Goal: Task Accomplishment & Management: Use online tool/utility

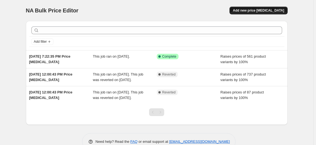
click at [261, 8] on span "Add new price change job" at bounding box center [258, 10] width 51 height 4
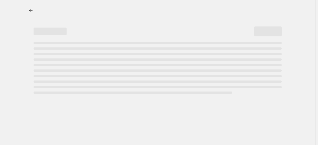
select select "percentage"
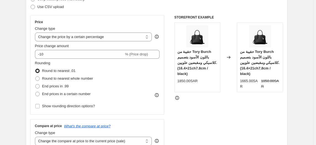
scroll to position [86, 0]
click at [40, 85] on span at bounding box center [37, 86] width 4 height 4
click at [36, 84] on input "End prices in .99" at bounding box center [35, 84] width 0 height 0
radio input "true"
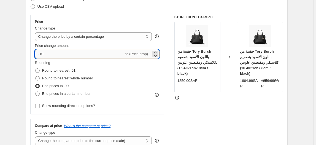
click at [120, 51] on input "-10" at bounding box center [79, 54] width 89 height 9
type input "-1"
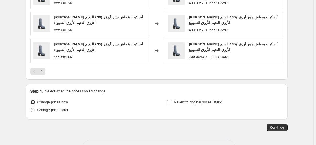
scroll to position [399, 0]
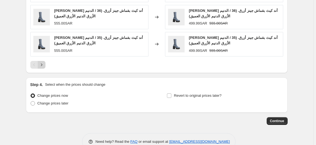
type input "20"
click at [40, 63] on button "Next" at bounding box center [42, 65] width 8 height 8
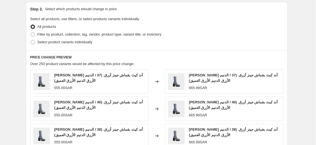
scroll to position [259, 0]
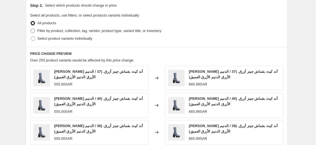
click at [35, 30] on span at bounding box center [33, 31] width 4 height 4
click at [31, 29] on input "Filter by product, collection, tag, vendor, product type, variant title, or inv…" at bounding box center [31, 29] width 0 height 0
radio input "true"
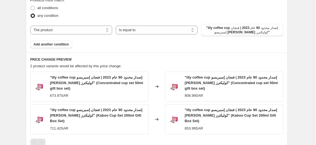
scroll to position [318, 0]
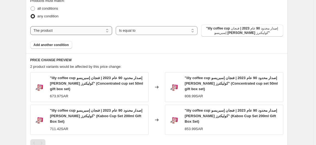
click at [95, 30] on select "The product The product's collection The product's tag The product's vendor The…" at bounding box center [71, 30] width 82 height 9
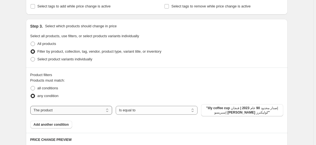
scroll to position [231, 0]
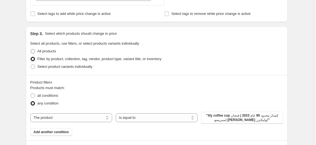
click at [34, 50] on span at bounding box center [33, 51] width 4 height 4
click at [31, 49] on input "All products" at bounding box center [31, 49] width 0 height 0
radio input "true"
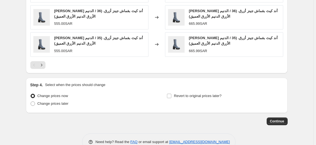
scroll to position [411, 0]
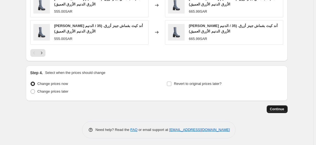
click at [278, 111] on button "Continue" at bounding box center [277, 109] width 21 height 8
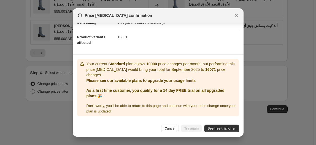
scroll to position [52, 0]
click at [176, 39] on dd "15861" at bounding box center [178, 37] width 121 height 15
click at [175, 127] on span "Cancel" at bounding box center [169, 128] width 11 height 4
